Goal: Task Accomplishment & Management: Manage account settings

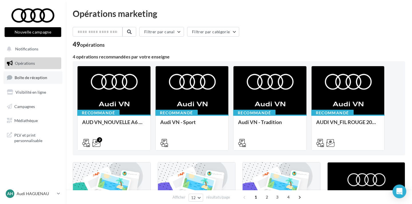
click at [54, 76] on link "Boîte de réception" at bounding box center [32, 77] width 59 height 12
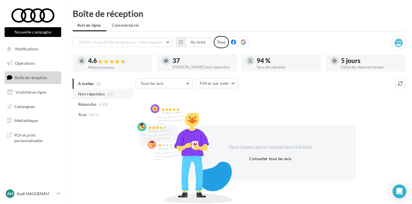
click at [94, 92] on span "Non répondus" at bounding box center [91, 94] width 27 height 6
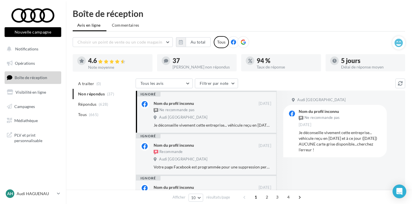
click at [94, 106] on span "Répondus" at bounding box center [87, 104] width 19 height 6
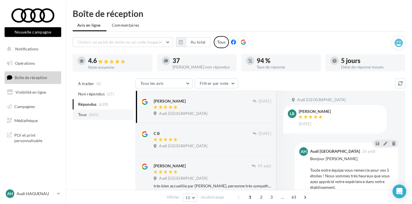
click at [95, 114] on span "(665)" at bounding box center [94, 114] width 10 height 5
click at [102, 88] on li "A traiter (0)" at bounding box center [103, 83] width 61 height 10
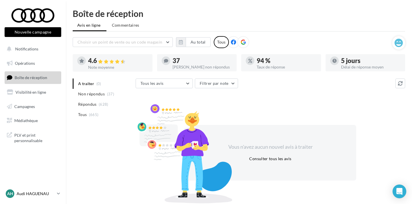
click at [19, 192] on p "Audi HAGUENAU" at bounding box center [36, 194] width 38 height 6
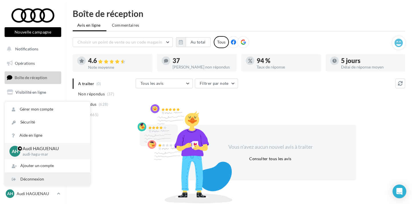
click at [26, 181] on div "Déconnexion" at bounding box center [47, 179] width 85 height 13
